Goal: Task Accomplishment & Management: Use online tool/utility

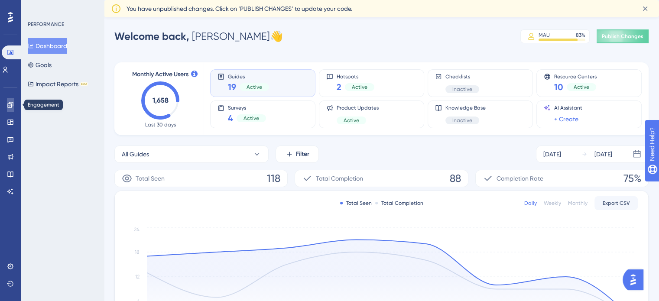
click at [10, 104] on icon at bounding box center [10, 104] width 7 height 7
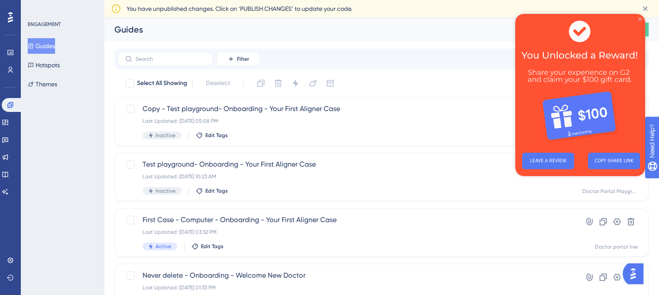
click at [641, 19] on icon "Close Preview" at bounding box center [639, 18] width 3 height 3
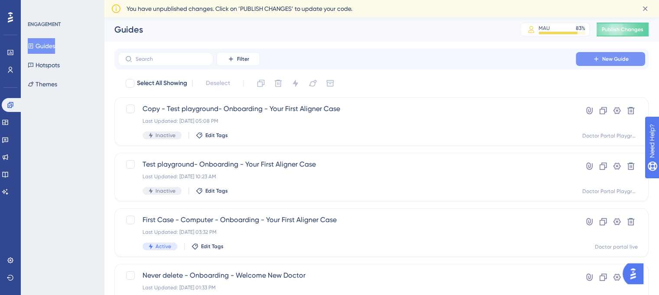
click at [624, 56] on span "New Guide" at bounding box center [616, 58] width 26 height 7
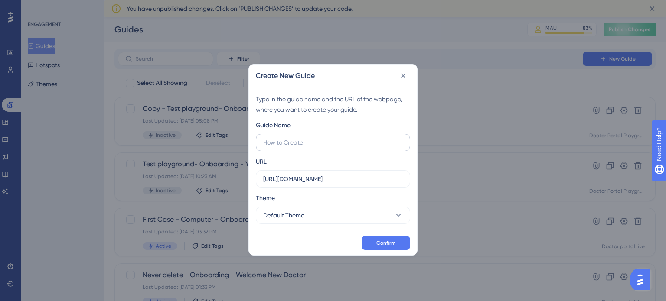
click at [316, 142] on input "text" at bounding box center [333, 143] width 140 height 10
type input "SmileWhite New 2-step approval new update"
click at [317, 211] on button "Default Theme" at bounding box center [333, 215] width 154 height 17
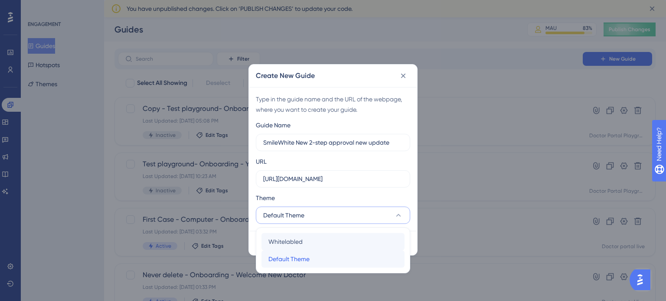
drag, startPoint x: 313, startPoint y: 256, endPoint x: 330, endPoint y: 241, distance: 23.0
click at [330, 241] on div "Whitelabled Whitelabled Default Theme Default Theme" at bounding box center [332, 250] width 143 height 35
click at [330, 241] on div "Whitelabled Whitelabled" at bounding box center [332, 241] width 129 height 17
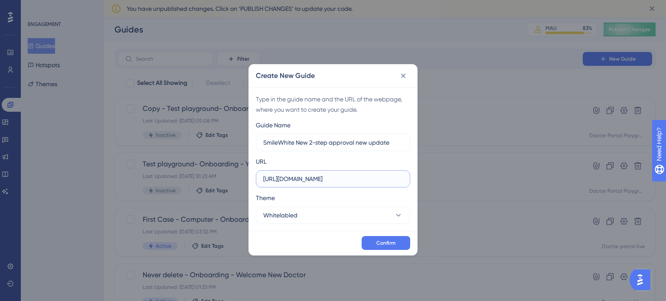
click at [381, 181] on input "https://www.eonaccess.eonaligner.com" at bounding box center [333, 179] width 140 height 10
click at [384, 242] on span "Confirm" at bounding box center [385, 243] width 19 height 7
